Goal: Task Accomplishment & Management: Complete application form

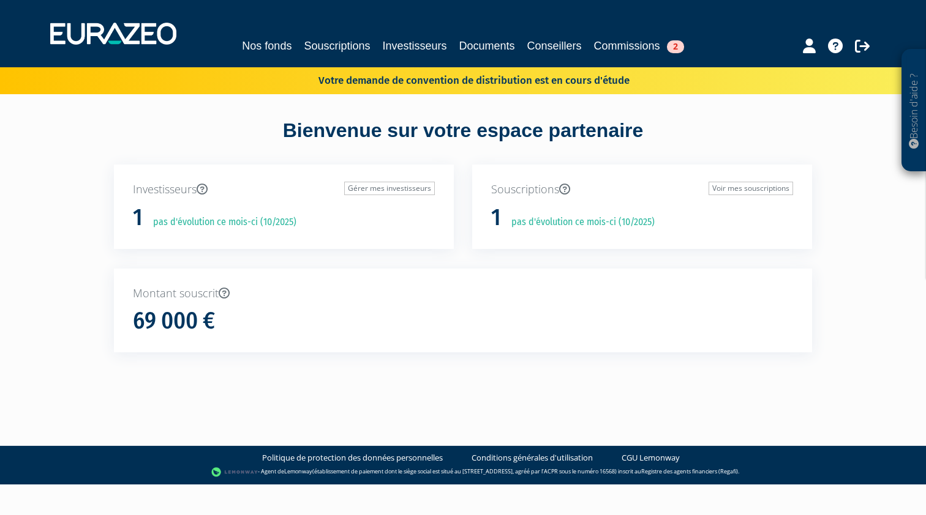
click at [632, 47] on link "Commissions 2" at bounding box center [639, 45] width 90 height 17
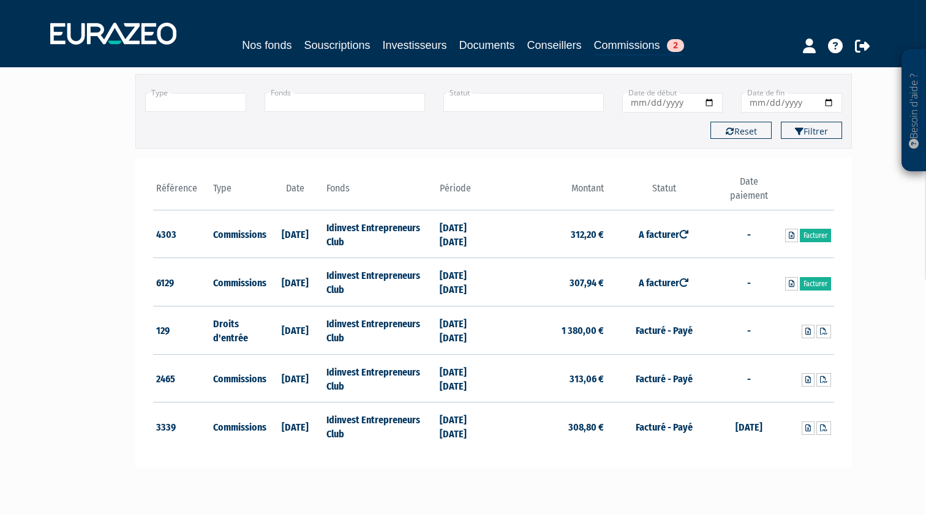
scroll to position [116, 0]
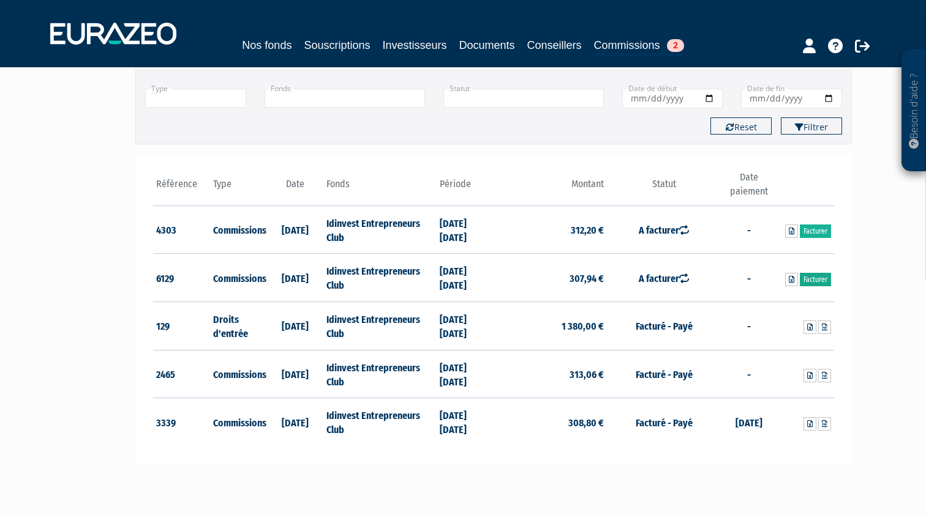
click at [818, 282] on link "Facturer" at bounding box center [814, 279] width 31 height 13
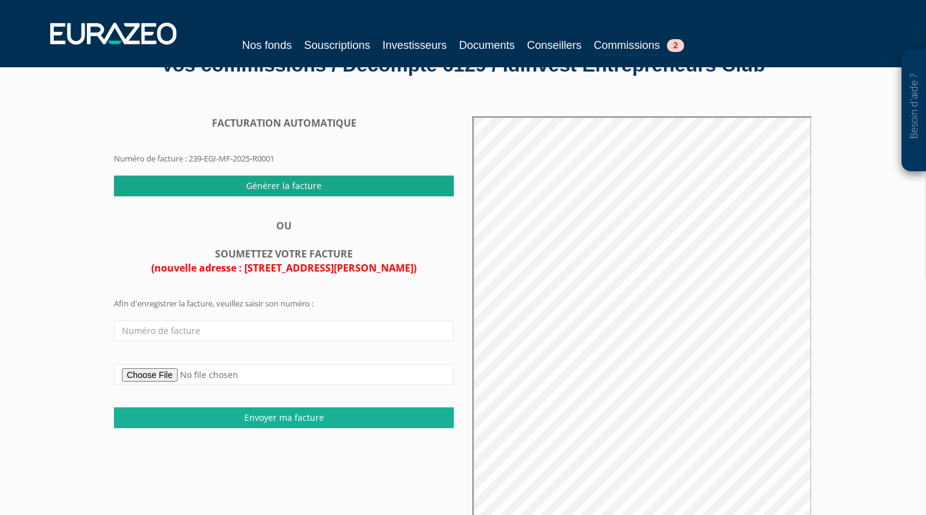
scroll to position [107, 0]
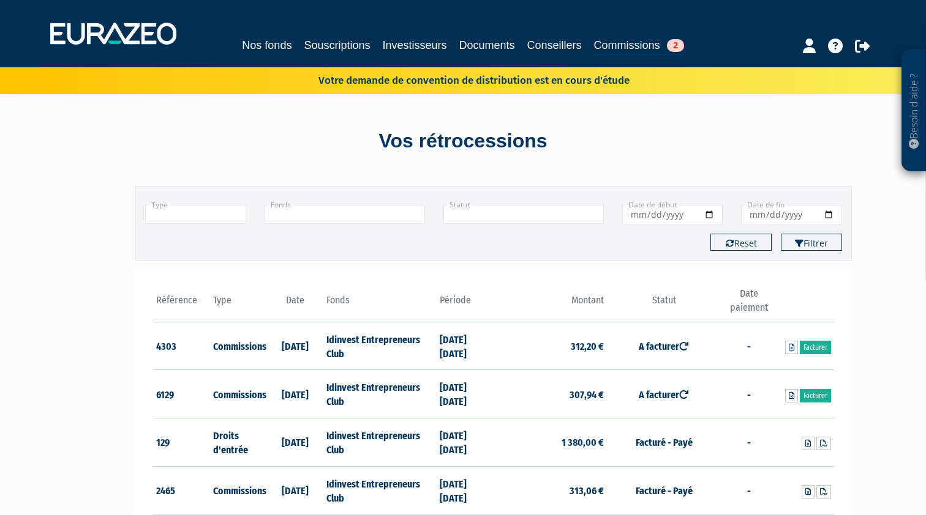
scroll to position [116, 0]
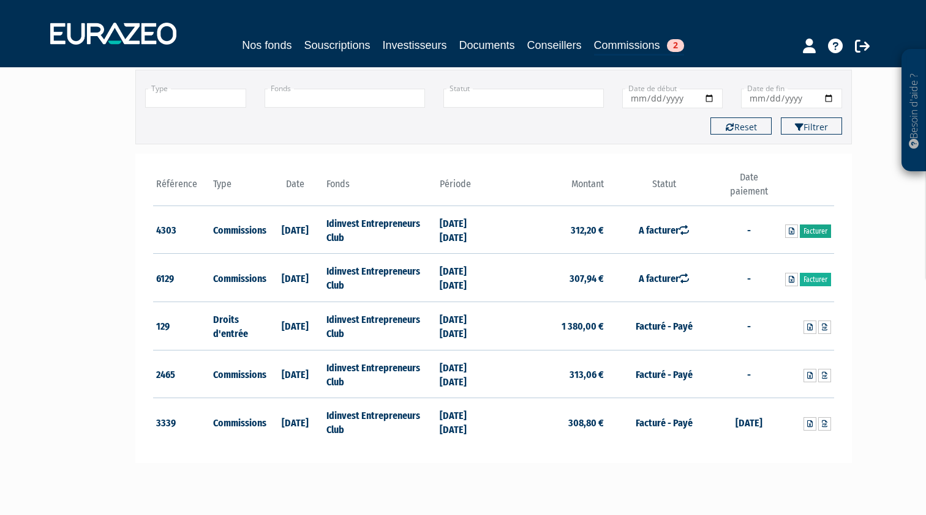
click at [823, 233] on link "Facturer" at bounding box center [814, 231] width 31 height 13
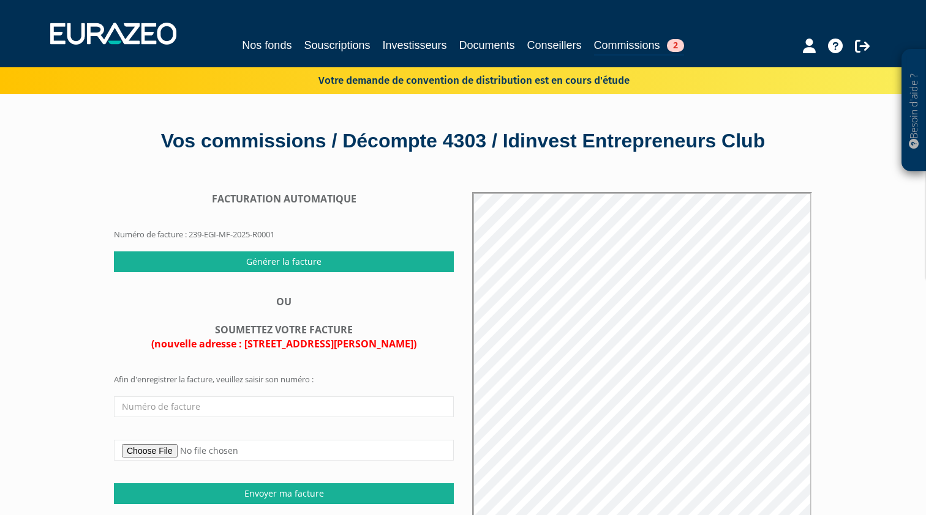
scroll to position [52, 0]
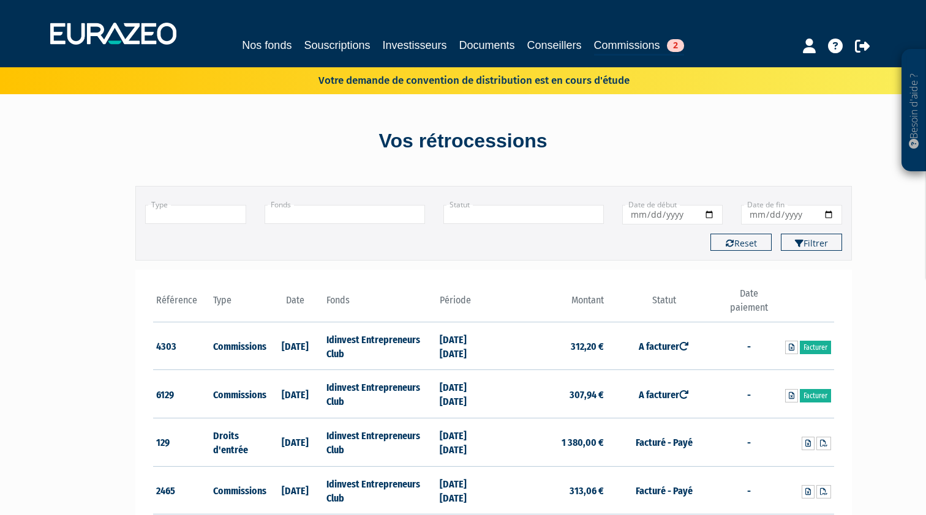
scroll to position [116, 0]
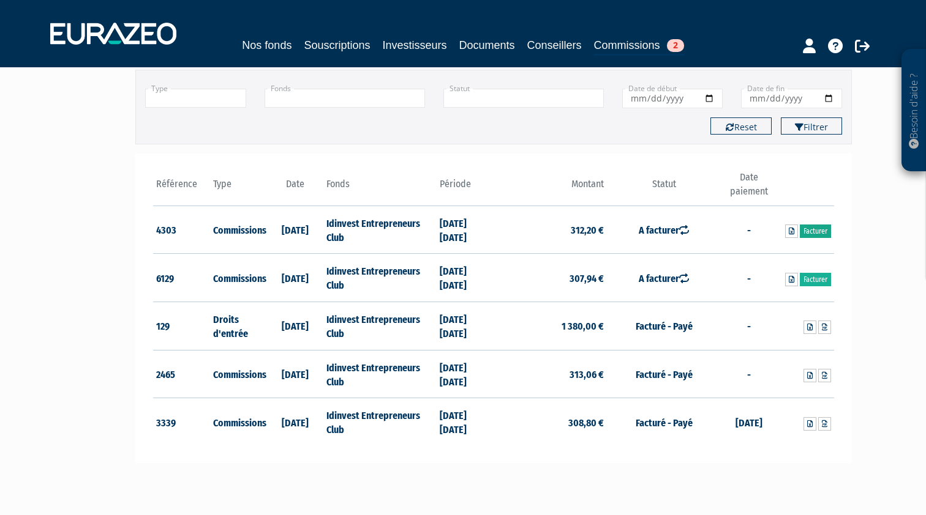
click at [821, 226] on link "Facturer" at bounding box center [814, 231] width 31 height 13
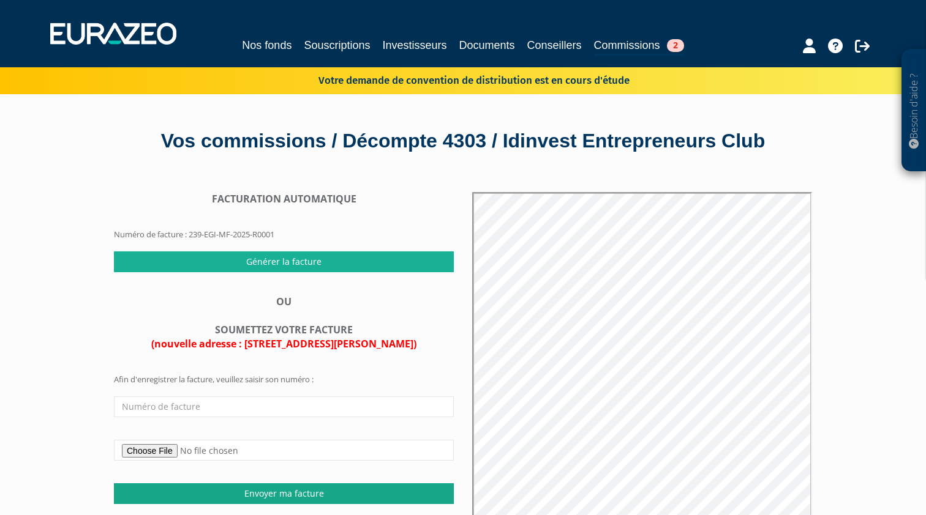
click at [207, 484] on input "Envoyer ma facture" at bounding box center [284, 494] width 340 height 21
click at [172, 440] on input "file" at bounding box center [284, 450] width 340 height 21
type input "C:\fakepath\186 - Facture EEP - 2025.pdf"
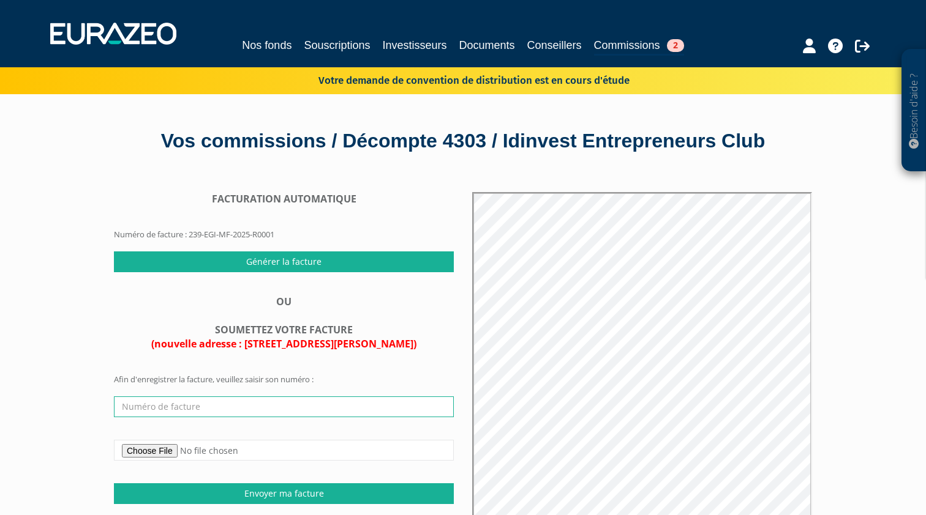
click at [235, 397] on input "text" at bounding box center [284, 407] width 340 height 21
click at [184, 406] on input "text" at bounding box center [284, 407] width 340 height 21
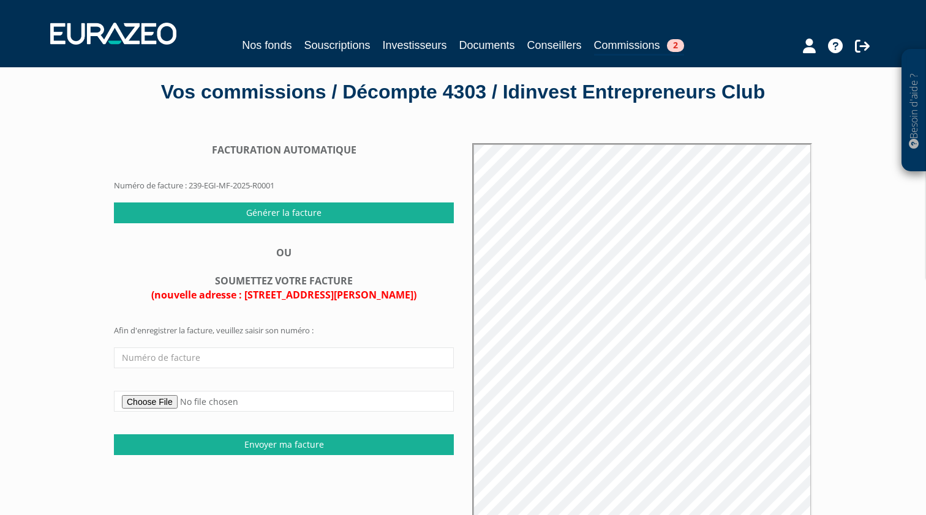
scroll to position [58, 0]
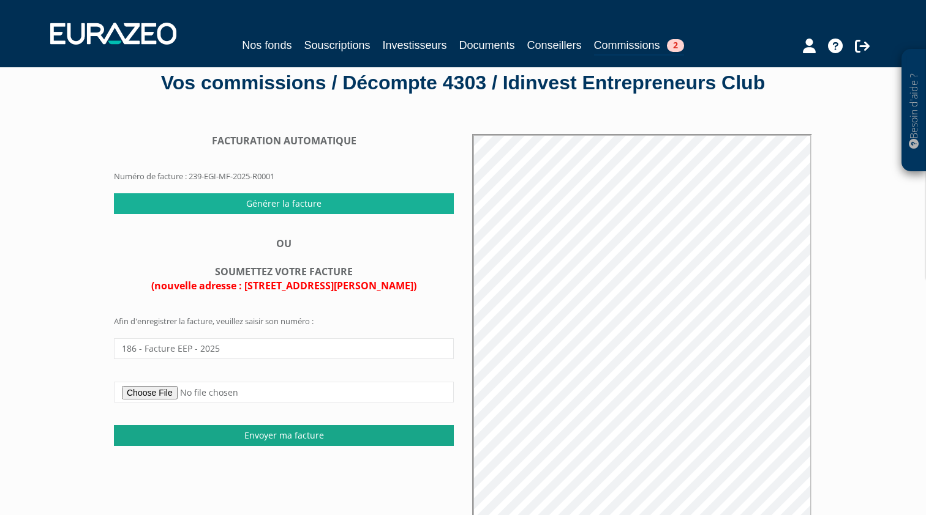
type input "186 - Facture EEP - 2025"
click at [242, 435] on input "Envoyer ma facture" at bounding box center [284, 435] width 340 height 21
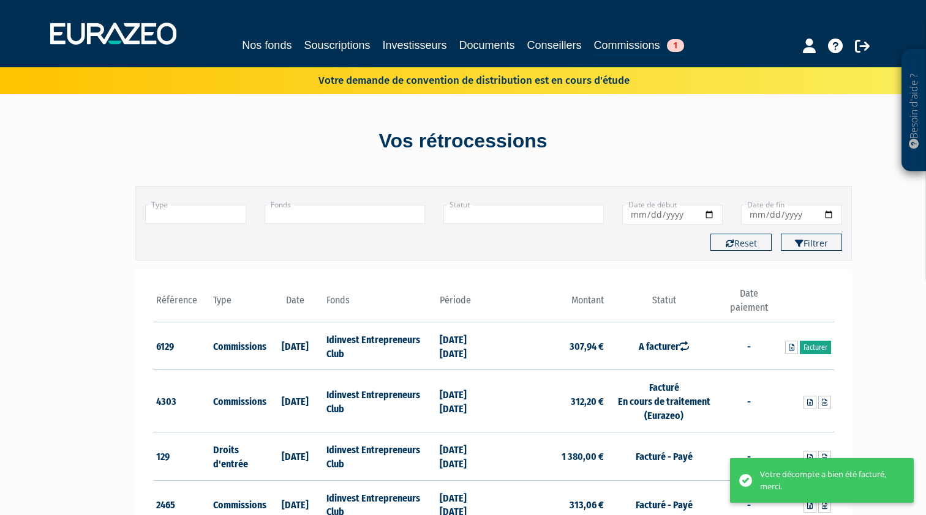
click at [820, 353] on link "Facturer" at bounding box center [814, 347] width 31 height 13
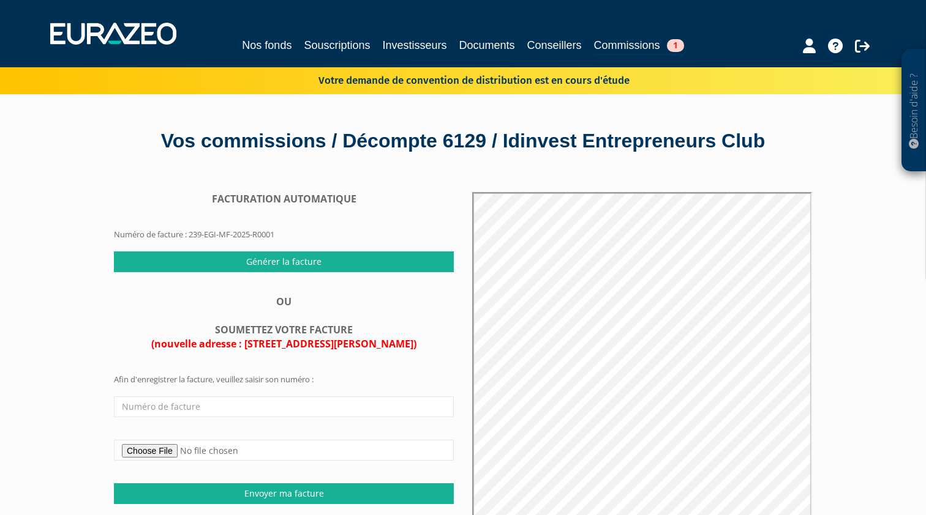
click at [178, 443] on input "file" at bounding box center [284, 450] width 340 height 21
type input "C:\fakepath\187 - Facture EEP - 2025.pdf"
click at [208, 397] on input "text" at bounding box center [284, 407] width 340 height 21
paste input "239-EGI-MF-2025-R0001"
click at [175, 404] on input "239-EGI-MF-2025-R0001" at bounding box center [284, 407] width 340 height 21
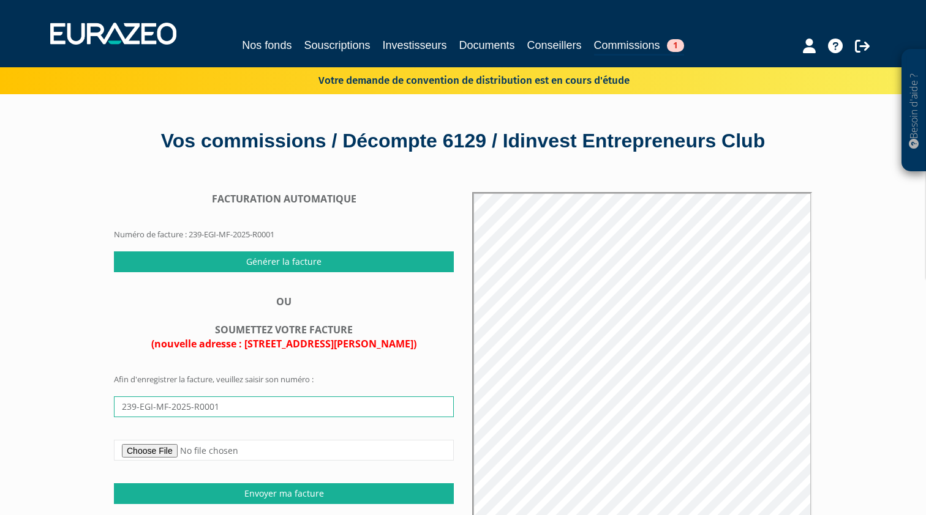
click at [175, 404] on input "239-EGI-MF-2025-R0001" at bounding box center [284, 407] width 340 height 21
type input "187 - Facture EEP - 2025"
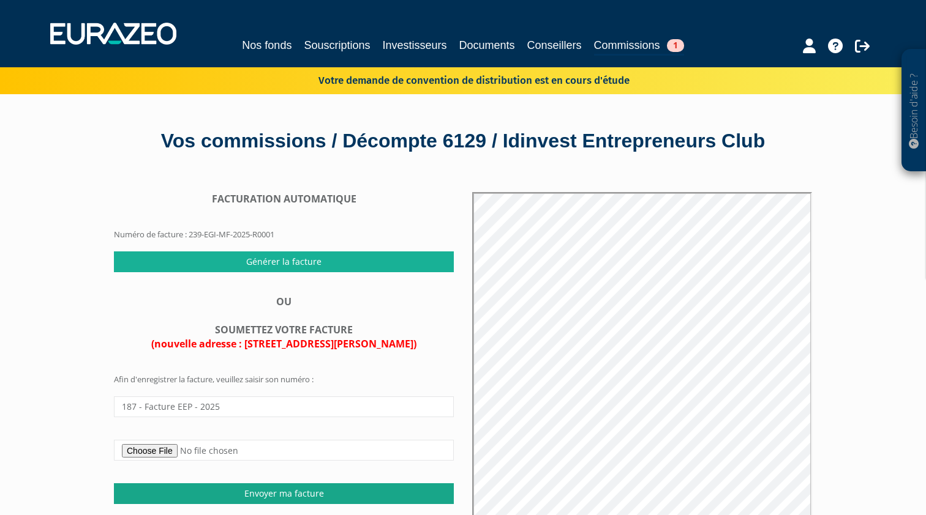
click at [189, 485] on input "Envoyer ma facture" at bounding box center [284, 494] width 340 height 21
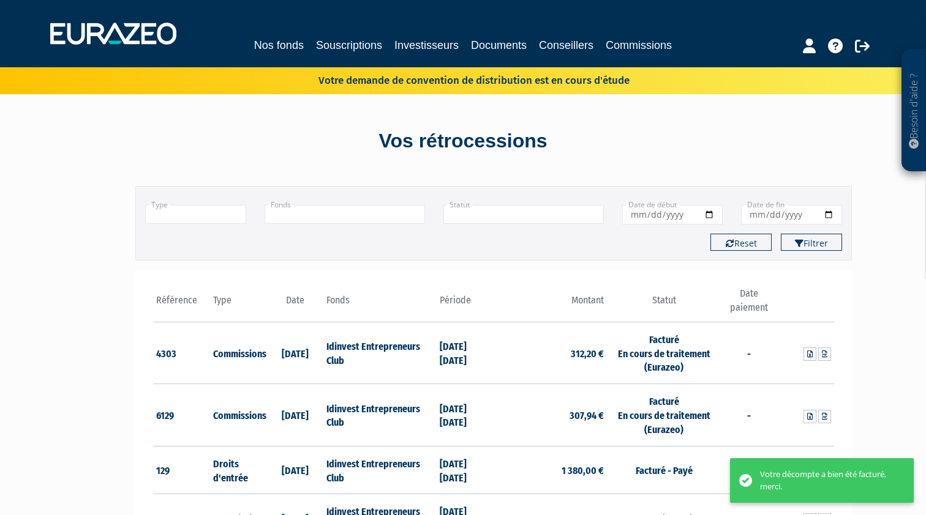
click at [288, 51] on link "Nos fonds" at bounding box center [279, 45] width 50 height 17
